Goal: Information Seeking & Learning: Learn about a topic

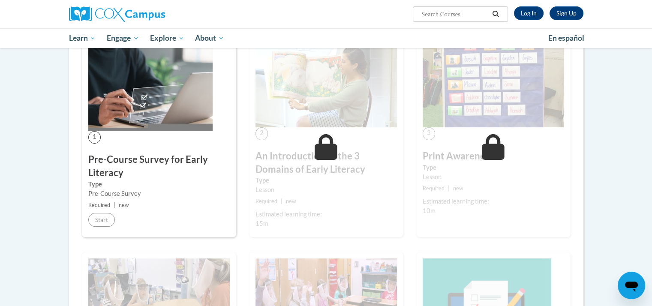
scroll to position [153, 0]
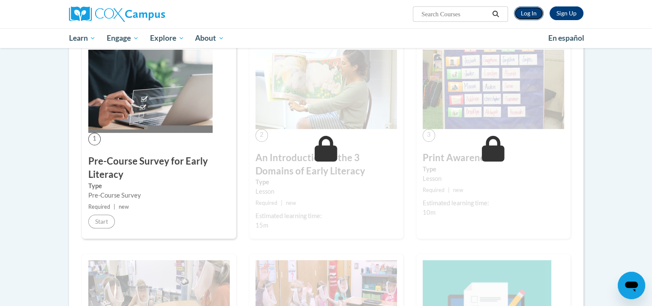
click at [532, 13] on link "Log In" at bounding box center [529, 13] width 30 height 14
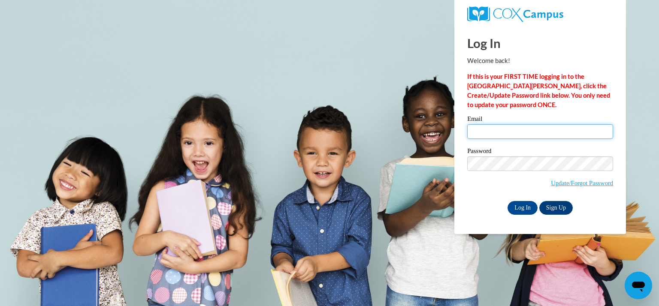
click at [495, 133] on input "Email" at bounding box center [540, 131] width 146 height 15
type input "dopieralam@kmsd.edu"
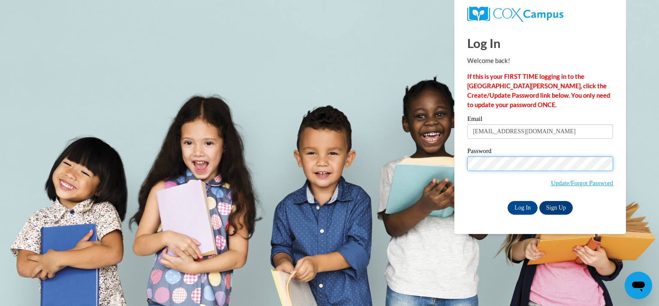
click at [507, 201] on input "Log In" at bounding box center [522, 208] width 30 height 14
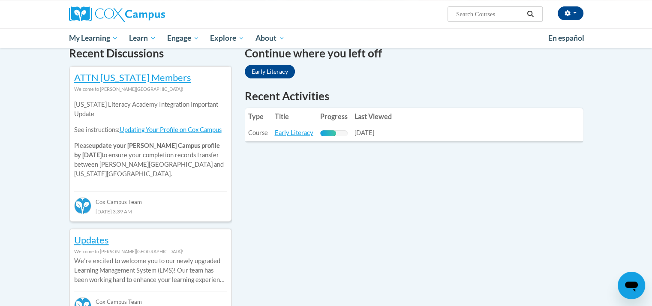
scroll to position [272, 0]
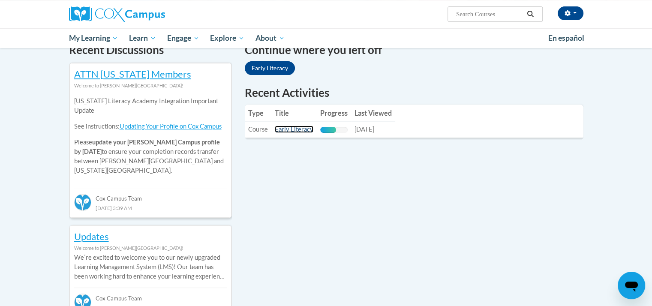
click at [295, 129] on link "Early Literacy" at bounding box center [294, 129] width 39 height 7
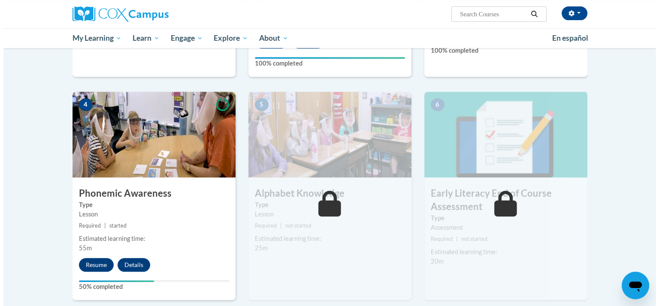
scroll to position [369, 0]
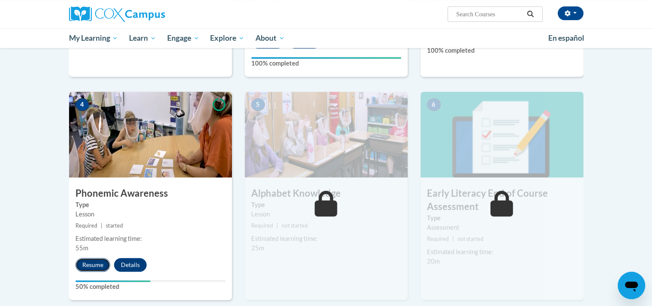
click at [94, 264] on button "Resume" at bounding box center [92, 265] width 35 height 14
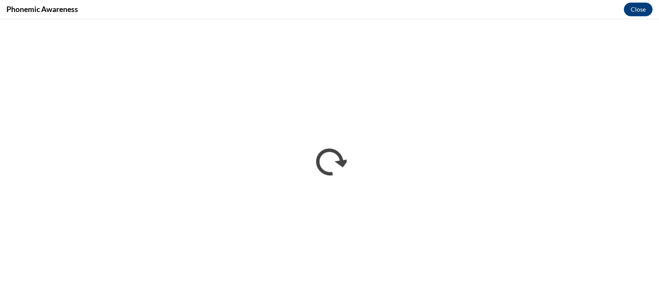
scroll to position [0, 0]
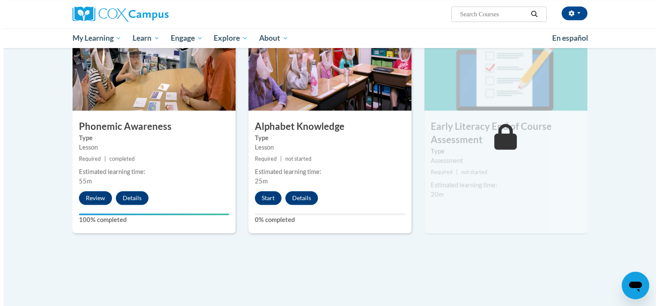
scroll to position [441, 0]
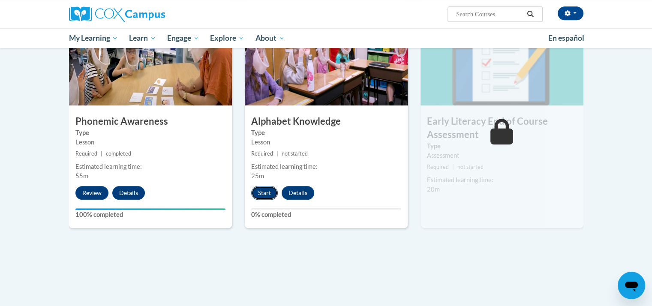
click at [269, 191] on button "Start" at bounding box center [264, 193] width 27 height 14
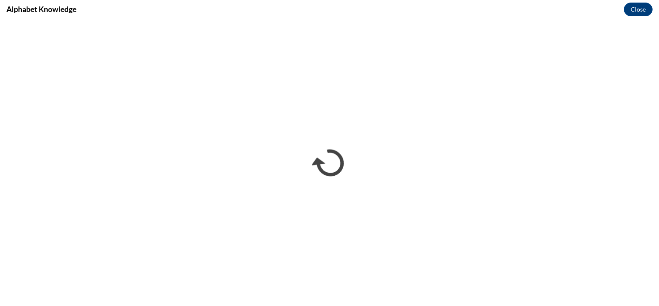
scroll to position [0, 0]
